Goal: Task Accomplishment & Management: Manage account settings

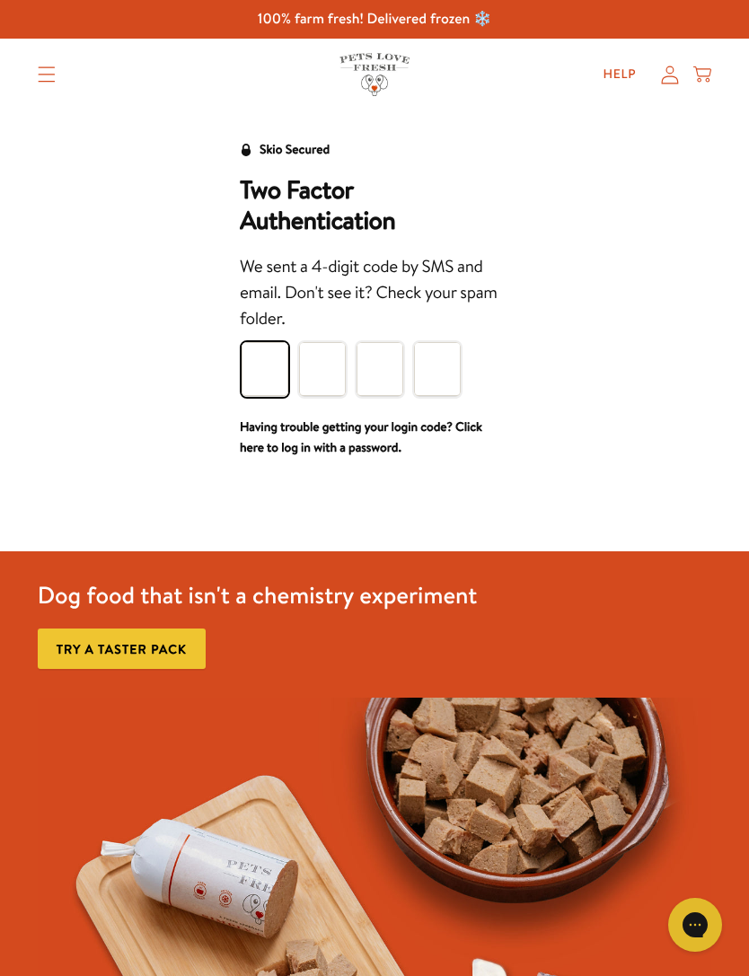
click at [269, 371] on input "Please enter your pin code" at bounding box center [265, 369] width 47 height 54
type input "9"
type input "0"
type input "1"
type input "7"
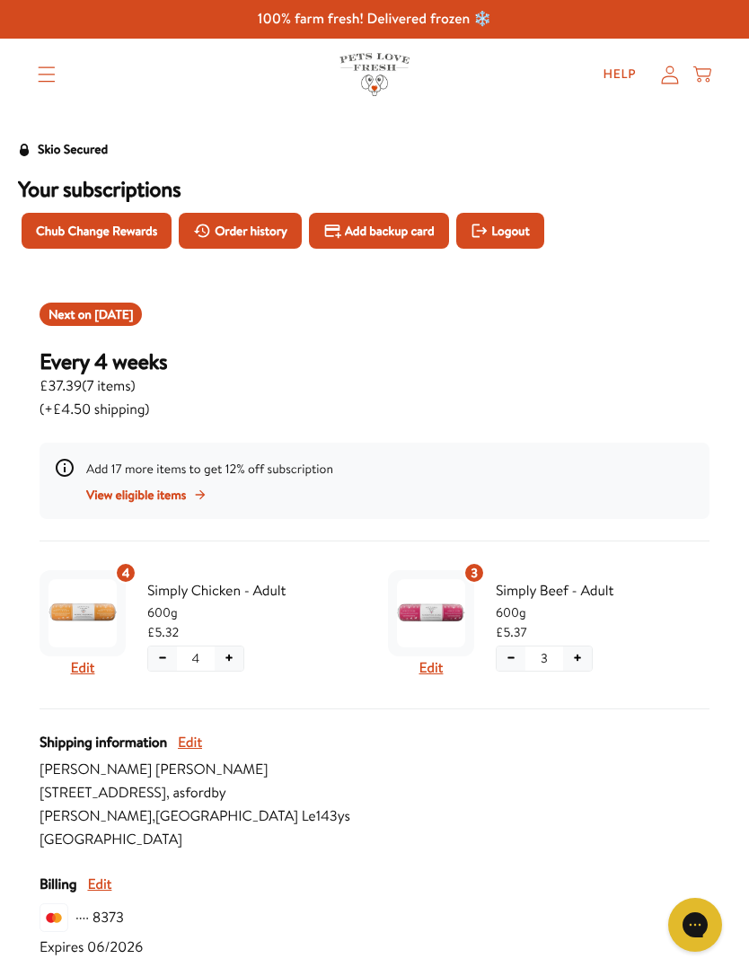
click at [133, 312] on span "[DATE]" at bounding box center [113, 314] width 39 height 18
click at [269, 227] on span "Order history" at bounding box center [251, 231] width 73 height 20
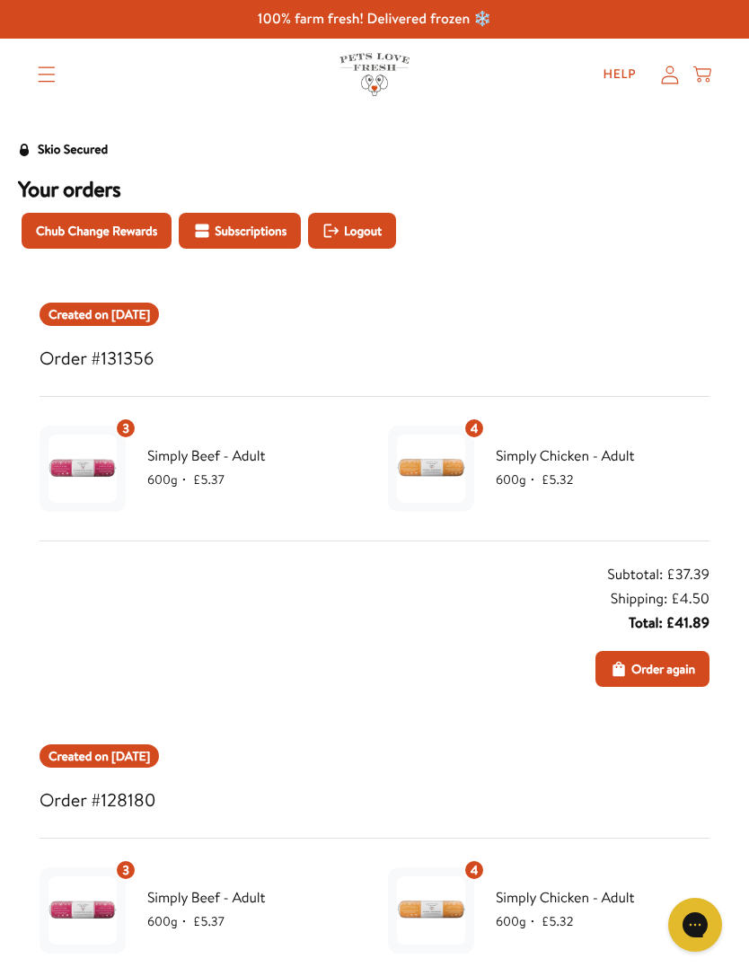
click at [195, 529] on div "Created on [DATE] Order #131356 3 Simply Beef - Adult 600g ・ £5.37 4 Simply Chi…" at bounding box center [375, 495] width 670 height 384
click at [253, 236] on span "Subscriptions" at bounding box center [251, 231] width 72 height 20
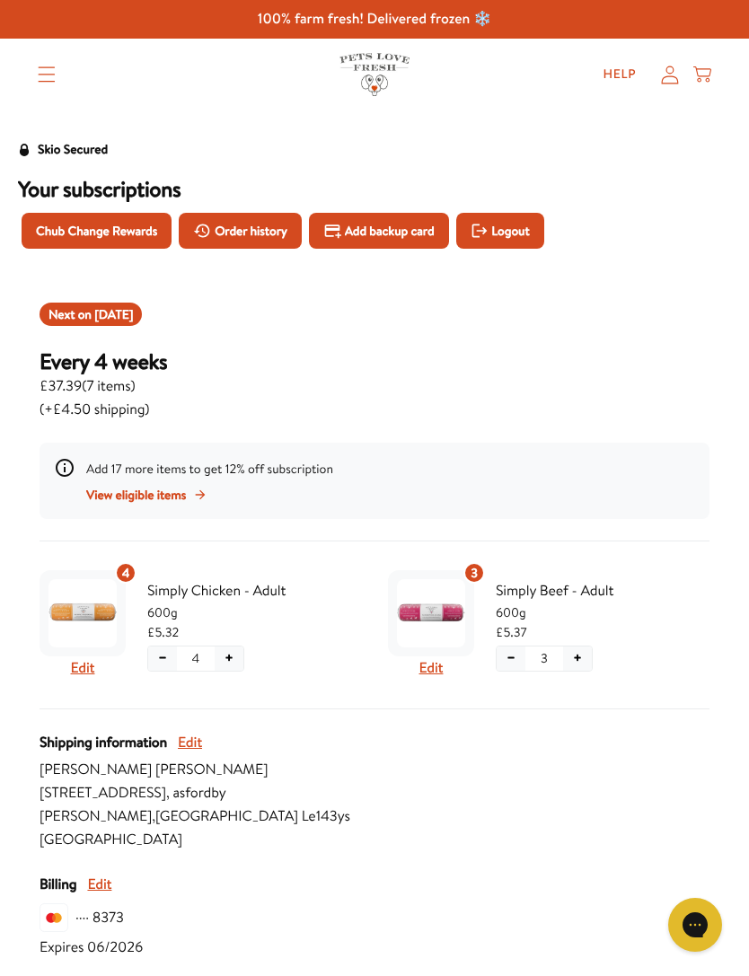
click at [133, 314] on span "[DATE]" at bounding box center [113, 314] width 39 height 18
click at [151, 373] on h3 "Every 4 weeks" at bounding box center [104, 361] width 128 height 27
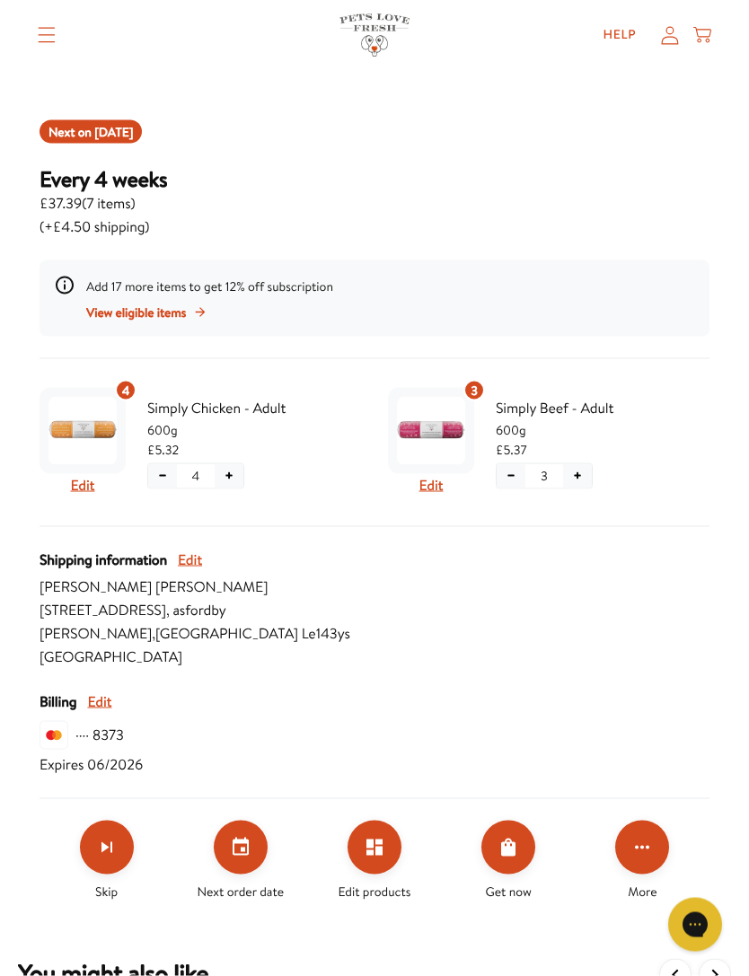
scroll to position [183, 0]
click at [111, 853] on icon "Skip subscription" at bounding box center [107, 847] width 11 height 11
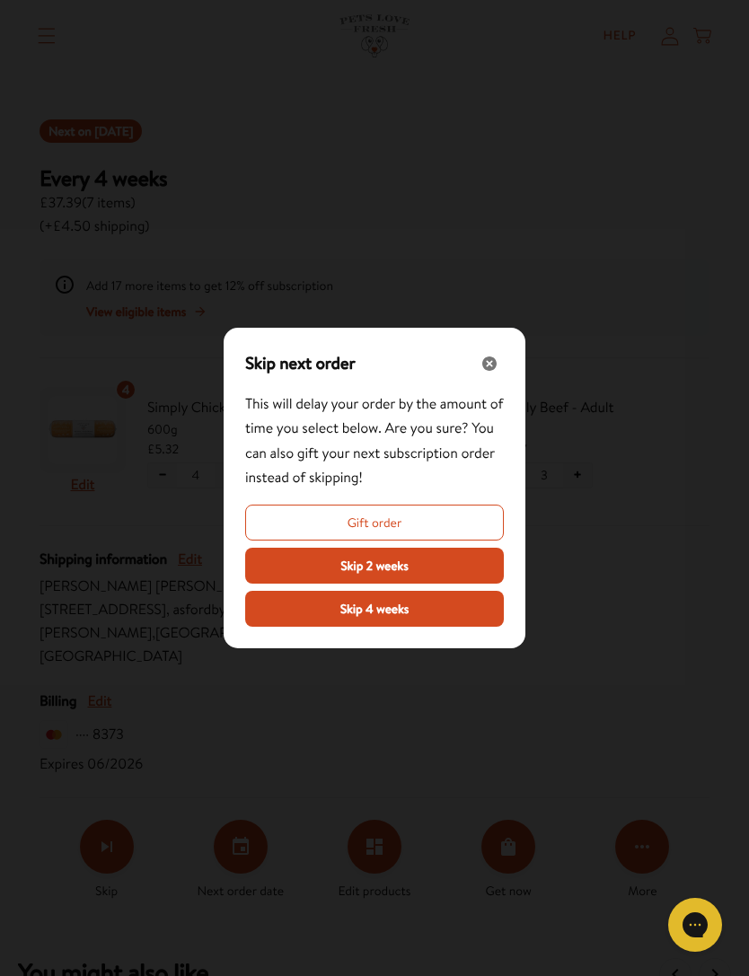
click at [363, 576] on span "Skip 2 weeks" at bounding box center [374, 566] width 68 height 20
